Goal: Task Accomplishment & Management: Use online tool/utility

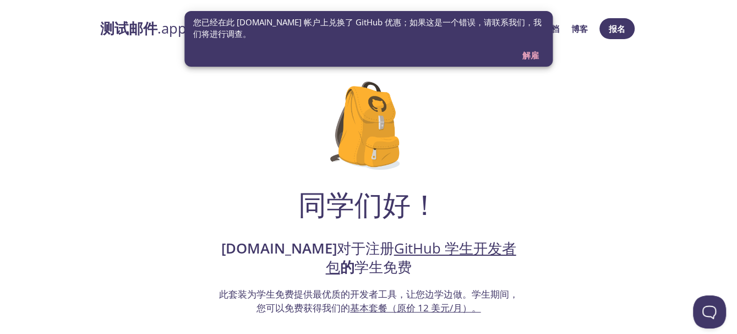
click at [533, 57] on font "解雇" at bounding box center [531, 55] width 17 height 11
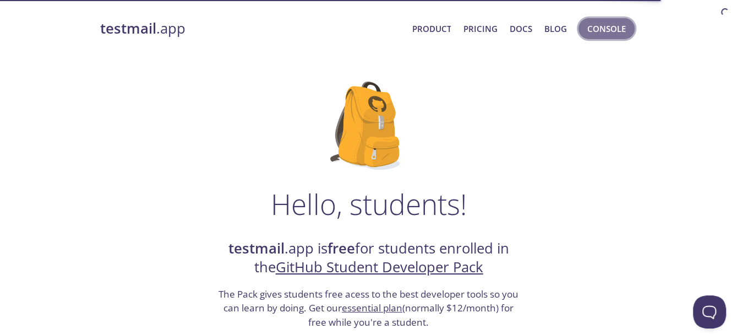
click at [593, 31] on span "Console" at bounding box center [607, 28] width 39 height 14
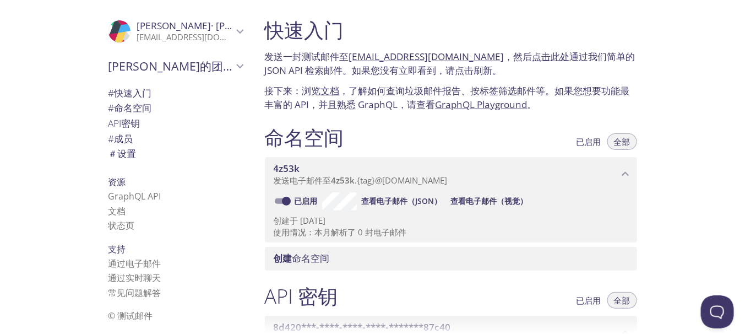
click at [395, 126] on div "命名空间 已启用 全部" at bounding box center [451, 139] width 372 height 28
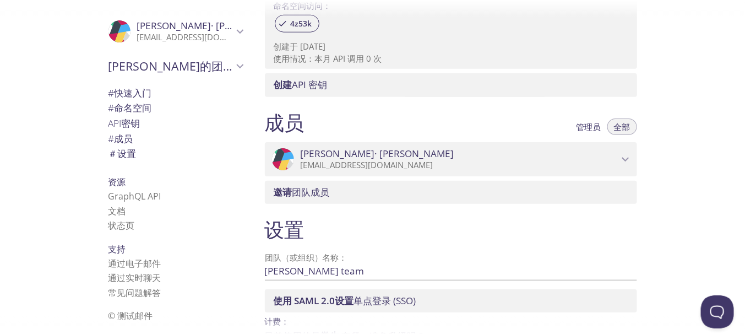
scroll to position [435, 0]
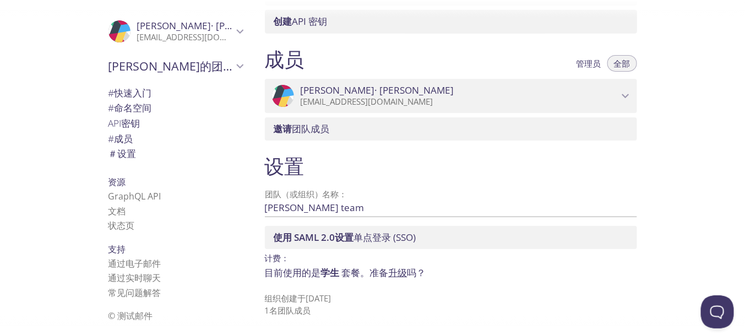
click at [296, 211] on input "[PERSON_NAME] team" at bounding box center [433, 208] width 337 height 18
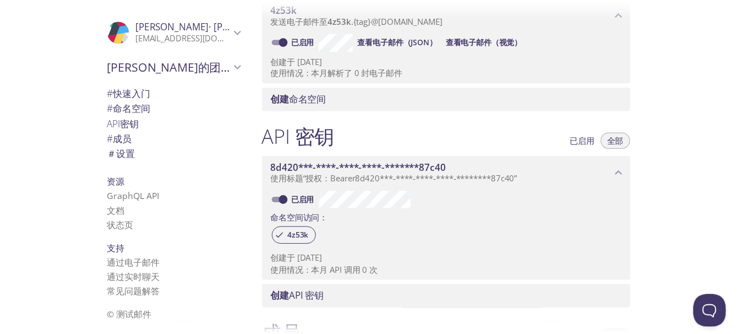
scroll to position [0, 0]
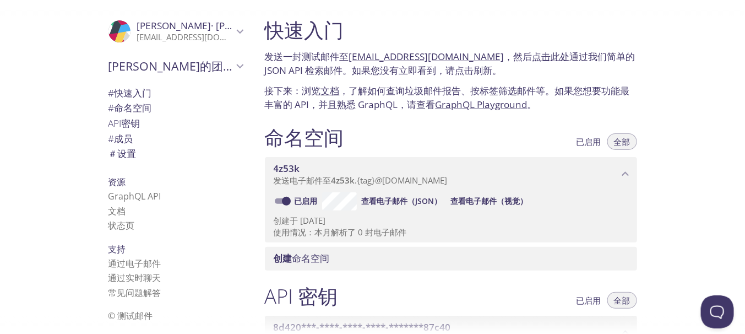
click at [433, 182] on font "@[DOMAIN_NAME]" at bounding box center [412, 180] width 72 height 11
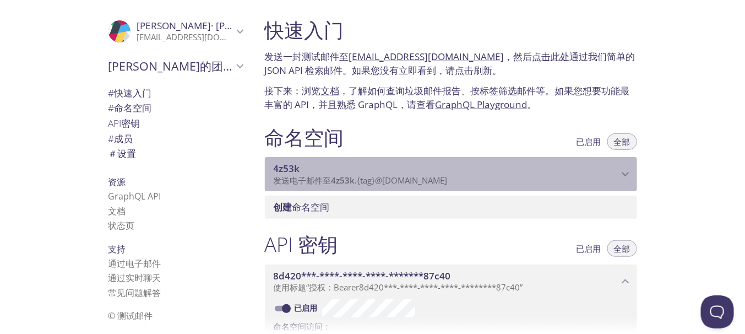
click at [433, 182] on font "@[DOMAIN_NAME]" at bounding box center [412, 180] width 72 height 11
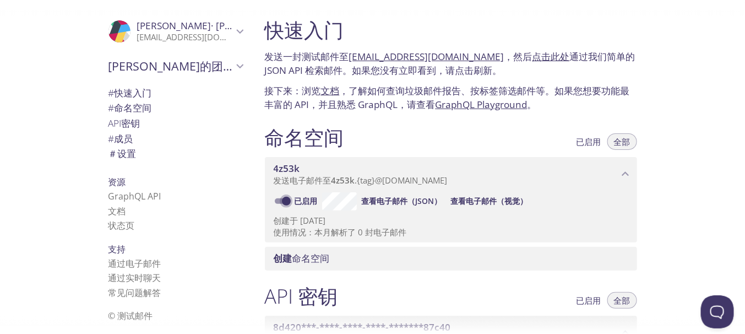
click at [287, 203] on input "已启用" at bounding box center [287, 200] width 40 height 13
click at [280, 202] on input "已禁用" at bounding box center [278, 200] width 40 height 13
checkbox input "true"
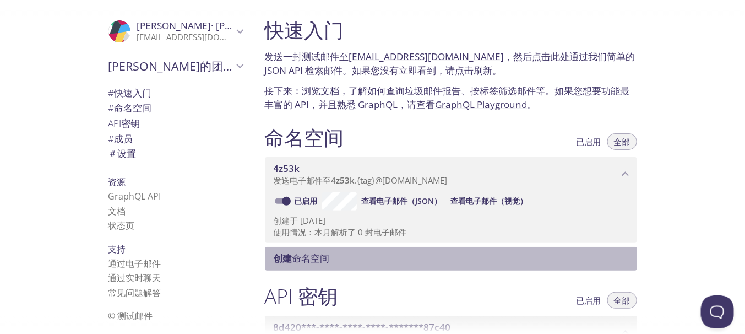
click at [300, 258] on font "命名空间" at bounding box center [310, 258] width 37 height 13
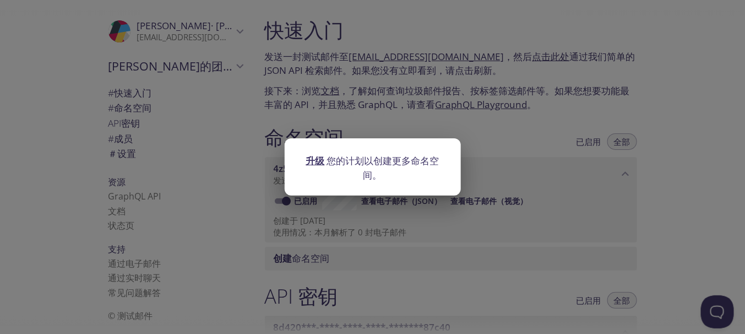
click at [314, 159] on font "升级" at bounding box center [315, 160] width 19 height 13
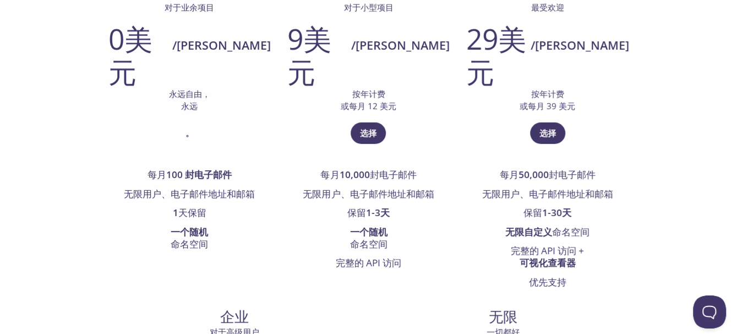
scroll to position [183, 0]
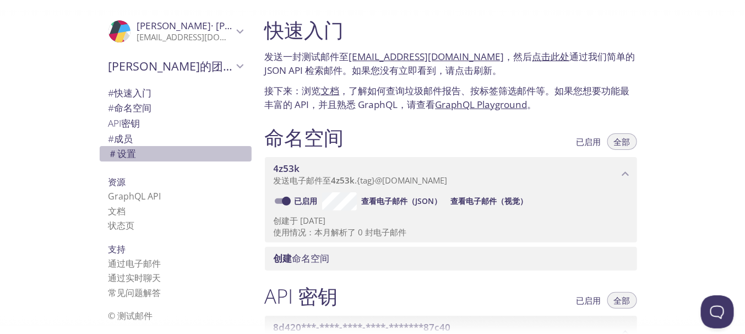
click at [128, 156] on font "设置" at bounding box center [127, 153] width 19 height 13
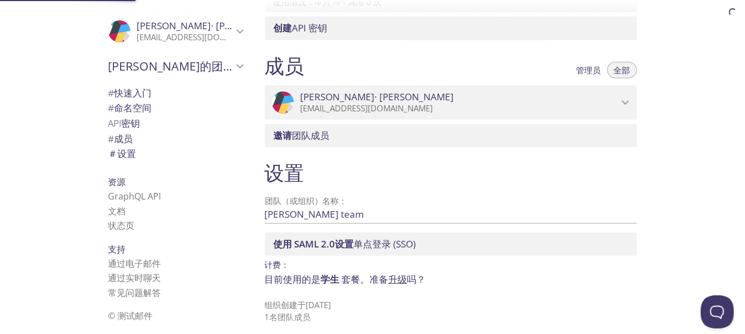
scroll to position [435, 0]
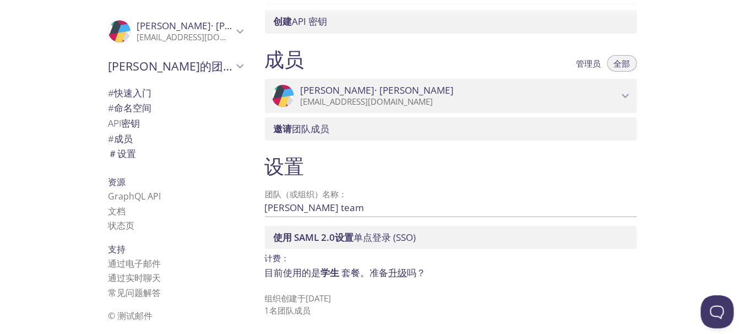
click at [144, 135] on span "# 成员" at bounding box center [175, 139] width 134 height 14
click at [579, 102] on p "[EMAIL_ADDRESS][DOMAIN_NAME]" at bounding box center [460, 101] width 318 height 11
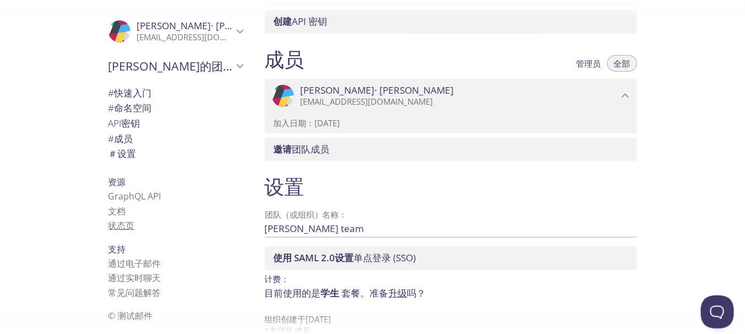
click at [124, 226] on font "状态页" at bounding box center [121, 225] width 26 height 12
click at [129, 154] on span "＃ 设置" at bounding box center [175, 153] width 134 height 14
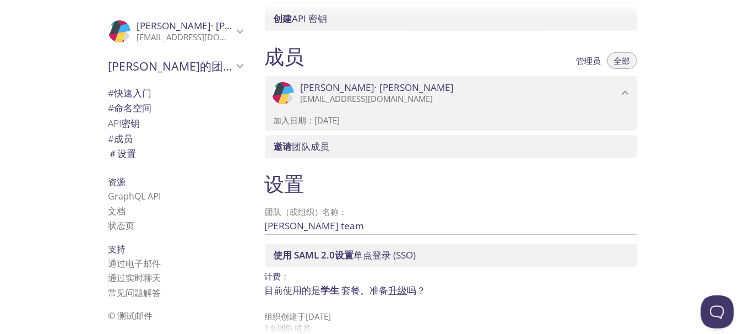
scroll to position [455, 0]
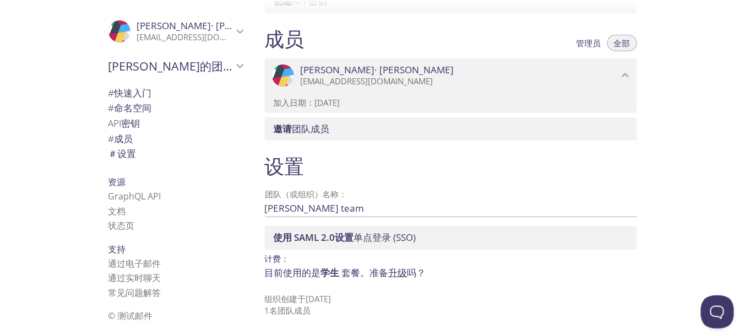
click at [332, 274] on font "学生" at bounding box center [330, 272] width 19 height 13
click at [398, 272] on font "升级" at bounding box center [398, 272] width 19 height 13
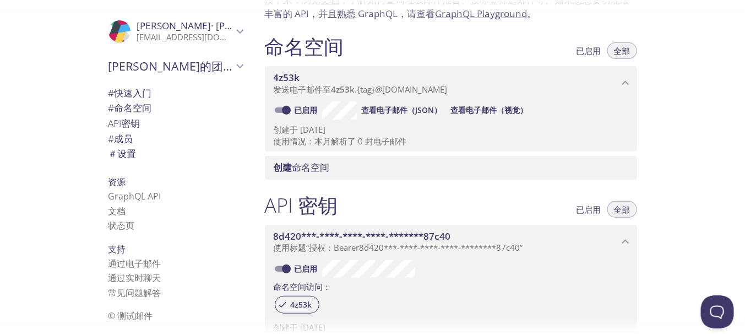
scroll to position [88, 0]
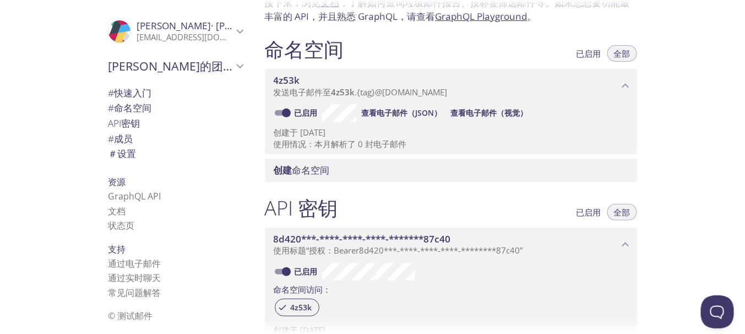
click at [619, 83] on icon "4z53k 命名空间" at bounding box center [625, 86] width 14 height 14
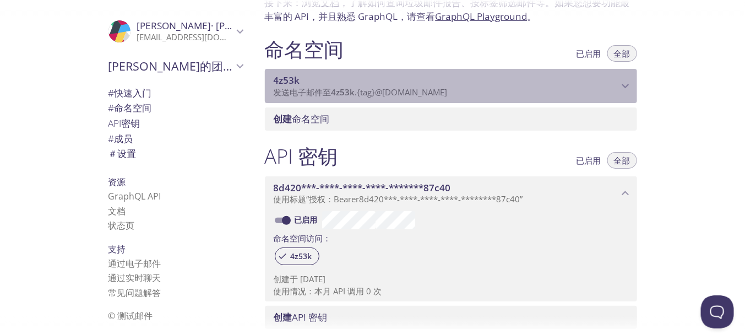
click at [619, 83] on icon "4z53k 命名空间" at bounding box center [625, 86] width 14 height 14
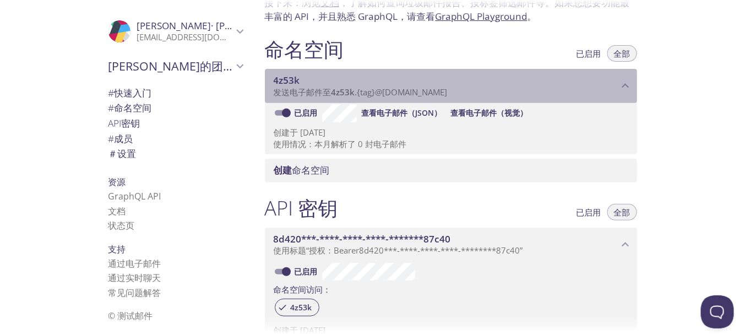
click at [381, 93] on font "@[DOMAIN_NAME]" at bounding box center [412, 91] width 72 height 11
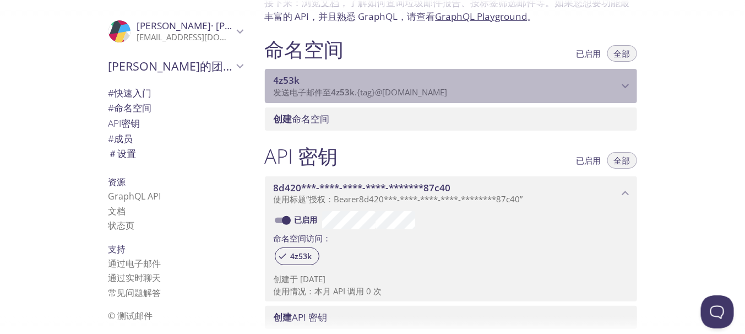
click at [330, 92] on font "发送电子邮件至" at bounding box center [303, 91] width 58 height 11
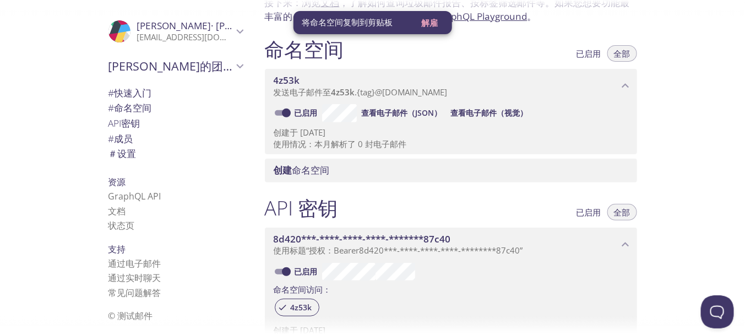
click at [413, 184] on div "命名空间 已启用 全部 4z53k 发送电子邮件至 4z53k . {tag} @[DOMAIN_NAME] 已启用 查看电子邮件（JSON） 查看电子邮件（…" at bounding box center [451, 109] width 390 height 159
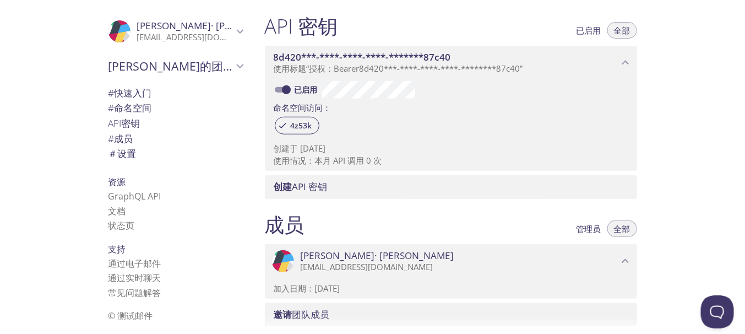
scroll to position [272, 0]
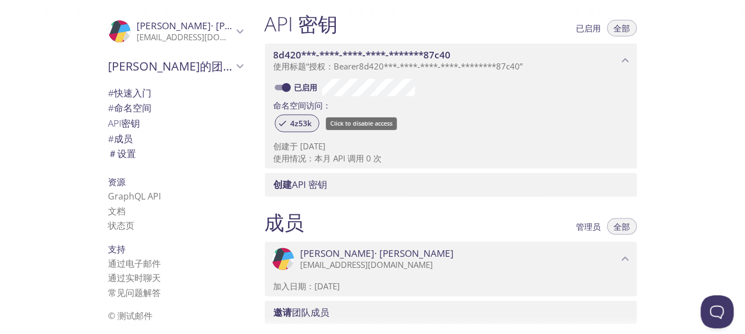
click at [306, 120] on font "4z53k" at bounding box center [301, 123] width 21 height 10
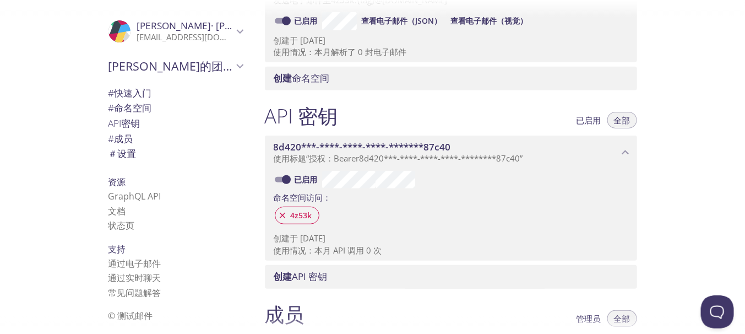
scroll to position [0, 0]
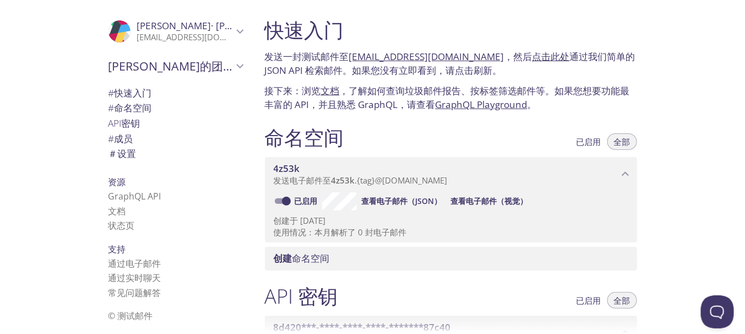
click at [441, 35] on h1 "快速入门" at bounding box center [451, 30] width 372 height 25
drag, startPoint x: 485, startPoint y: 48, endPoint x: 351, endPoint y: 48, distance: 133.8
click at [351, 48] on div "快速入门 发送一封测试邮件至 [EMAIL_ADDRESS][DOMAIN_NAME] ，然后 点击此处 通过我们简单的 JSON API 检索邮件。如果您没…" at bounding box center [451, 64] width 390 height 107
copy font "[EMAIL_ADDRESS][DOMAIN_NAME]"
click at [382, 97] on p "接下来：浏览 文档 ，了解如何查询垃圾邮件报告、按标签筛选邮件等。如果您想要功能最丰富的 API，并且熟悉 GraphQL，请查看 GraphQL Playg…" at bounding box center [451, 98] width 372 height 28
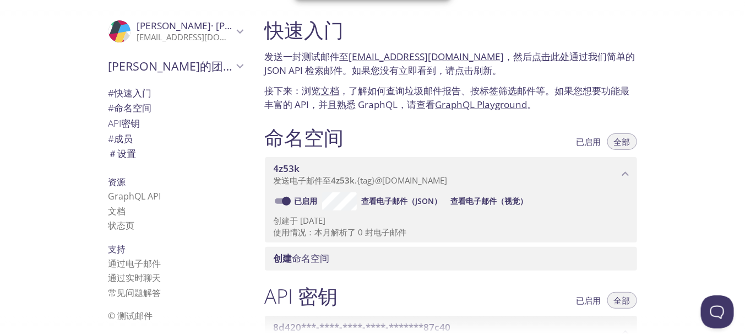
click at [384, 201] on font "查看电子邮件（JSON）" at bounding box center [401, 201] width 80 height 10
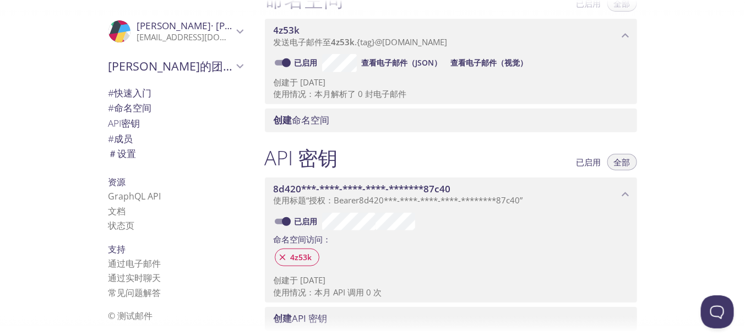
scroll to position [183, 0]
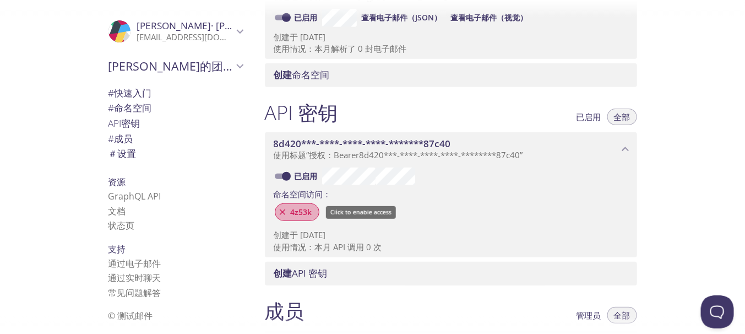
click at [296, 215] on font "4z53k" at bounding box center [301, 212] width 21 height 10
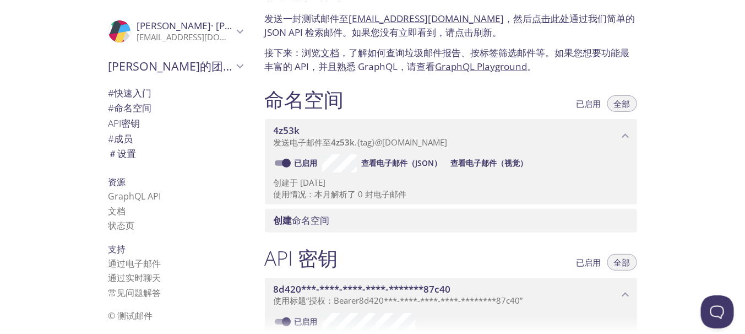
scroll to position [0, 0]
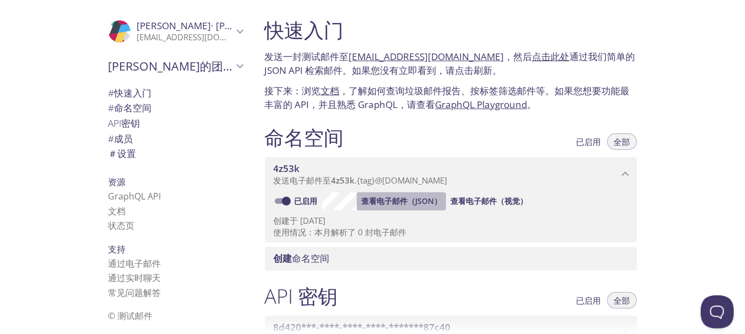
click at [386, 198] on font "查看电子邮件（JSON）" at bounding box center [401, 201] width 80 height 10
click at [365, 182] on font "{tag}" at bounding box center [366, 180] width 18 height 11
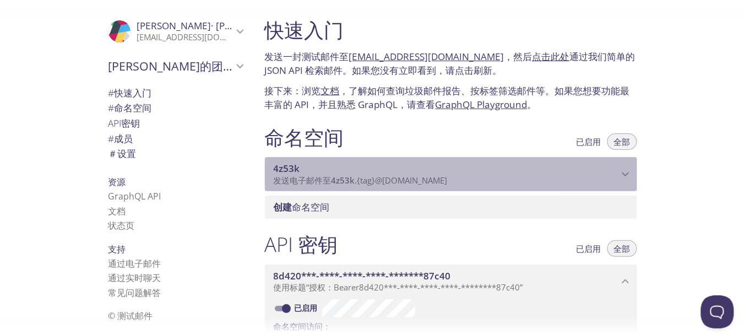
click at [362, 177] on font "{tag}" at bounding box center [366, 180] width 18 height 11
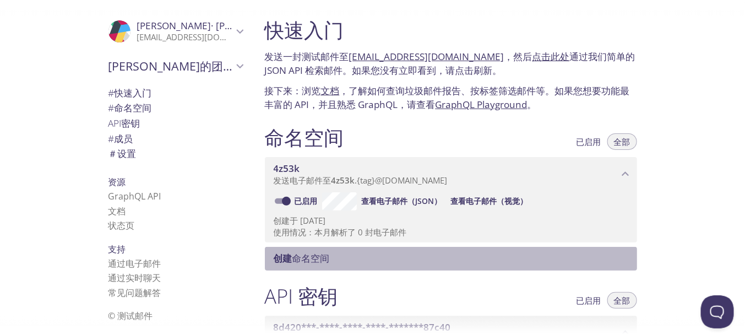
click at [490, 261] on span "创建 命名空间" at bounding box center [453, 258] width 359 height 12
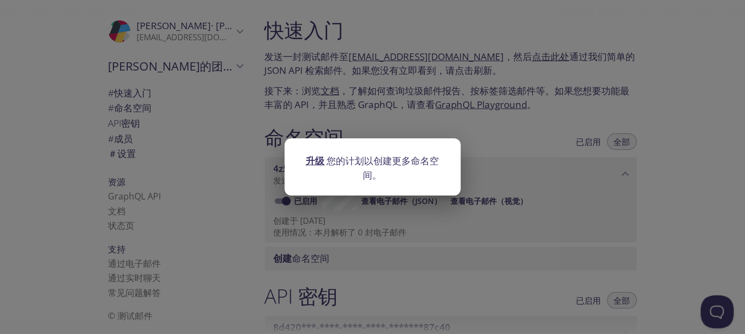
click at [417, 104] on div "升级 您的计划以创建更多命名空间。" at bounding box center [372, 167] width 745 height 334
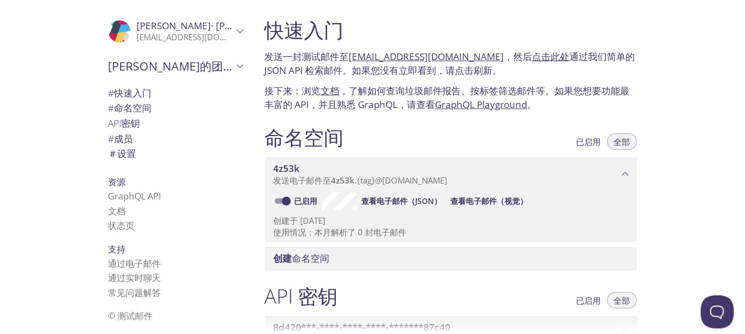
drag, startPoint x: 348, startPoint y: 57, endPoint x: 482, endPoint y: 56, distance: 134.4
click at [482, 56] on font "发送一封测试邮件至 [EMAIL_ADDRESS][DOMAIN_NAME] ，然后 点击此处 通过我们简单的 JSON API 检索邮件。如果您没有立即看到…" at bounding box center [450, 63] width 371 height 27
copy font "[EMAIL_ADDRESS][DOMAIN_NAME]"
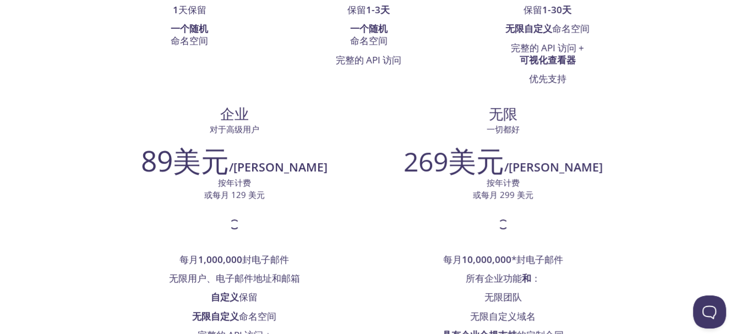
scroll to position [177, 0]
